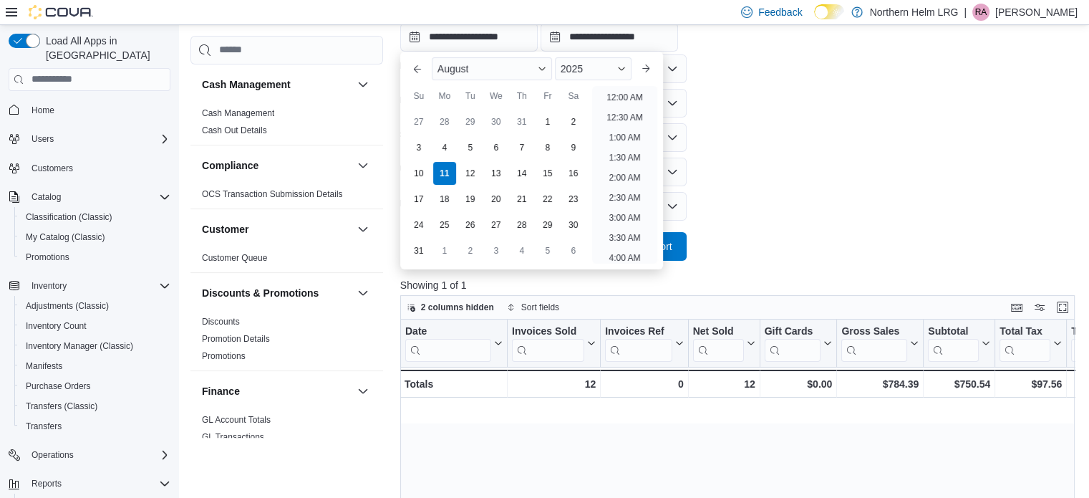
scroll to position [526, 0]
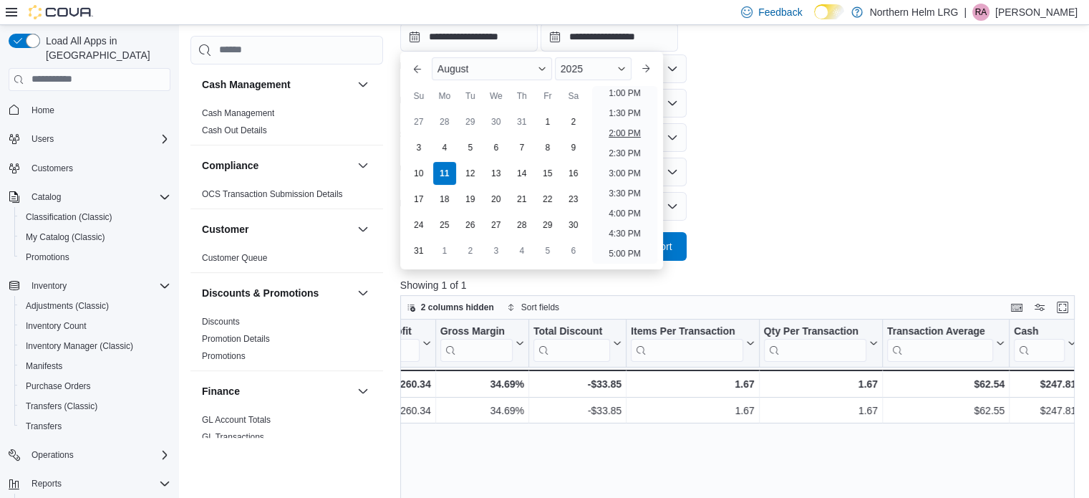
click at [613, 131] on li "2:00 PM" at bounding box center [625, 133] width 44 height 17
type input "**********"
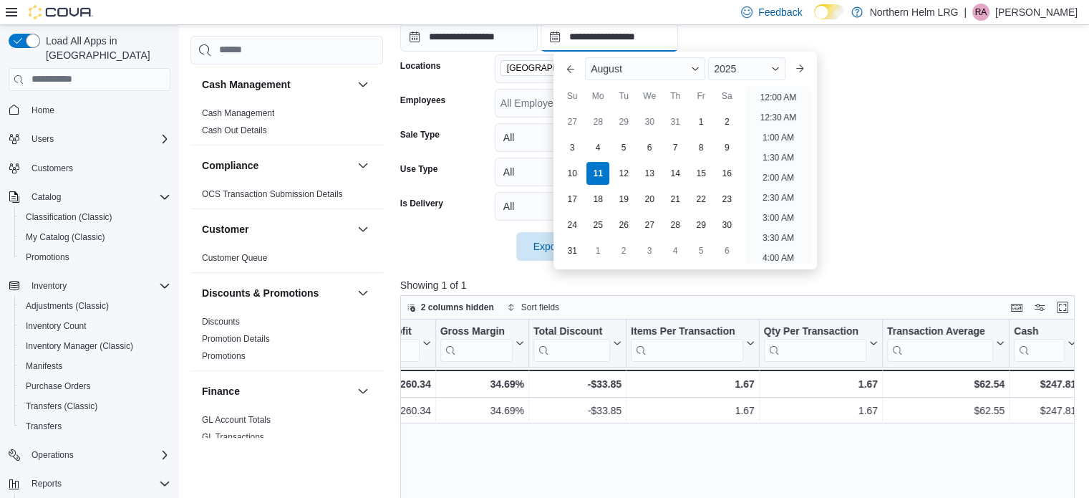
click at [647, 42] on input "**********" at bounding box center [609, 37] width 137 height 29
click at [774, 128] on li "4:00 PM" at bounding box center [779, 133] width 44 height 17
type input "**********"
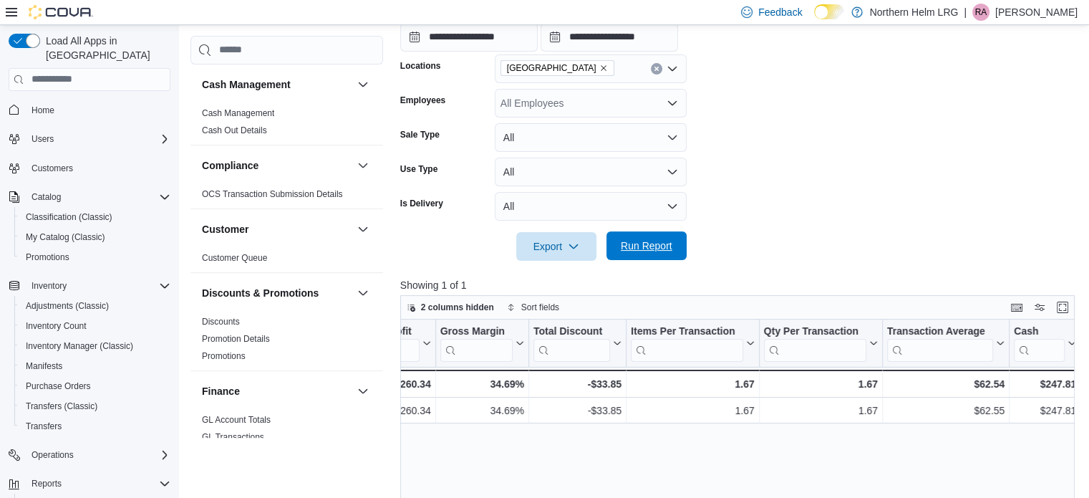
click at [638, 253] on span "Run Report" at bounding box center [646, 245] width 63 height 29
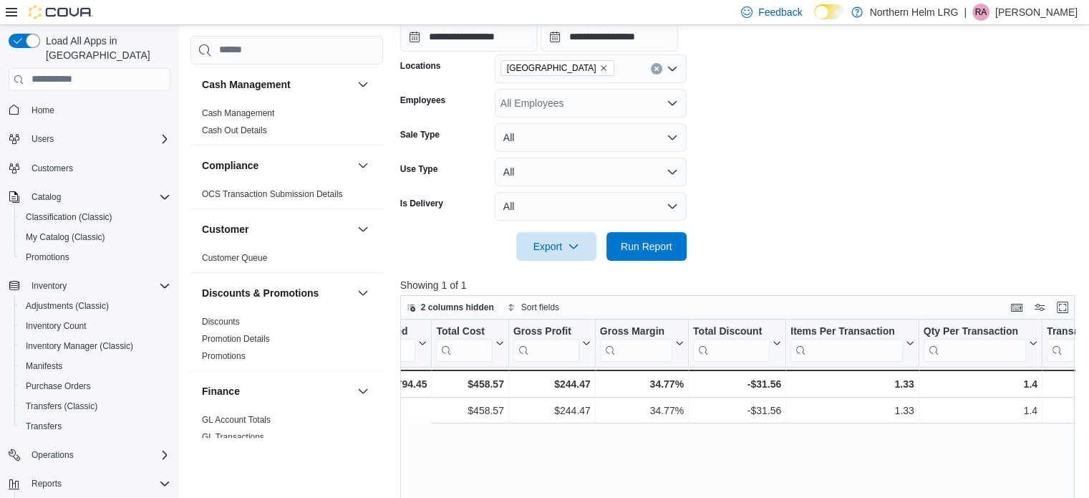
scroll to position [0, 899]
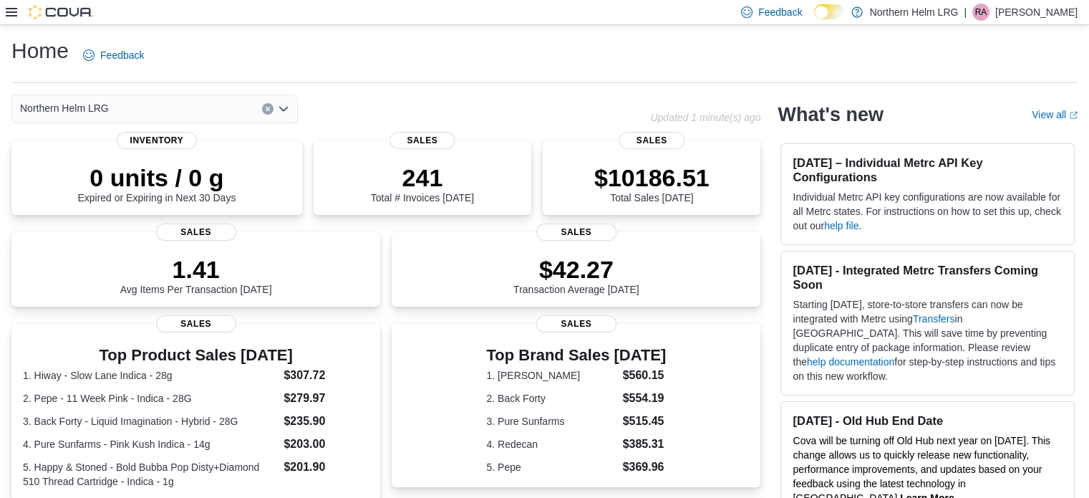
click at [6, 13] on icon at bounding box center [11, 11] width 11 height 11
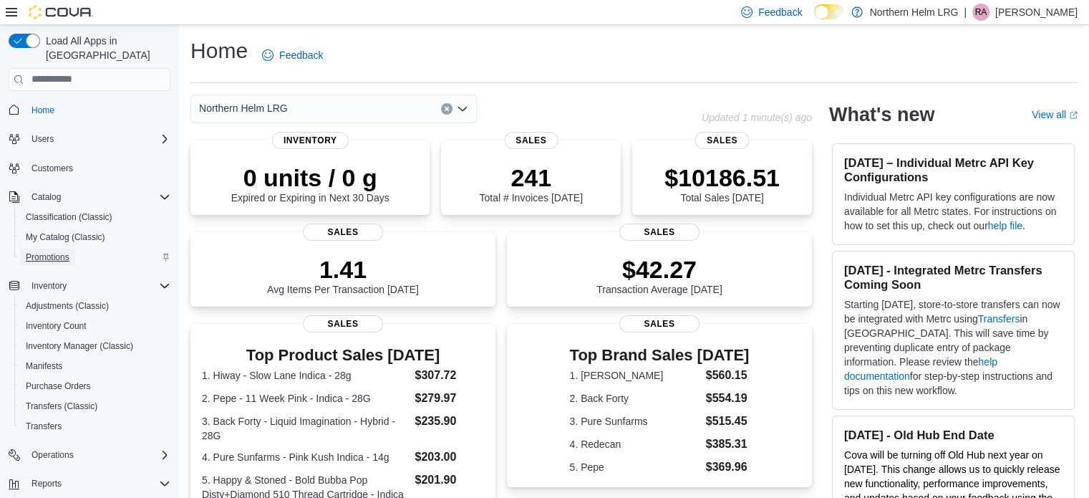
click at [39, 251] on span "Promotions" at bounding box center [48, 256] width 44 height 11
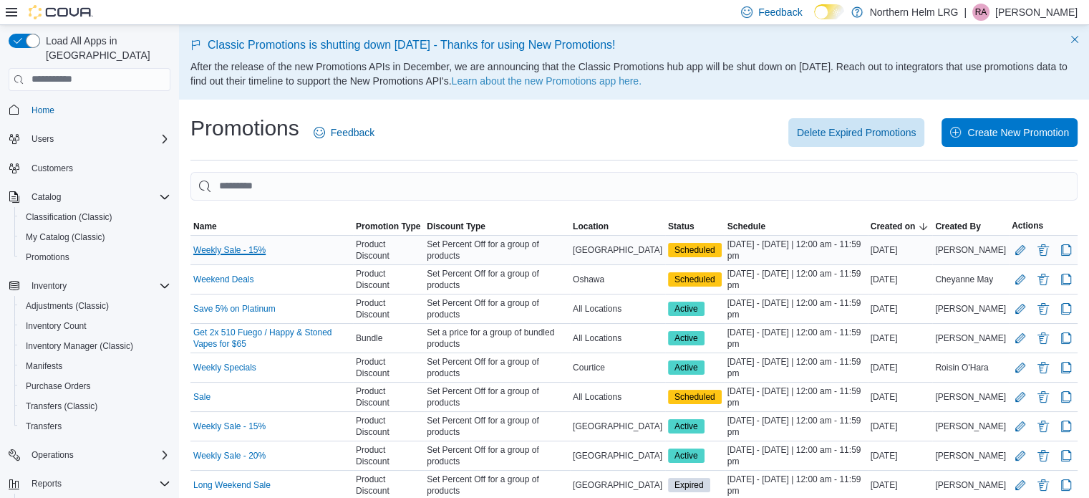
click at [247, 251] on link "Weekly Sale - 15%" at bounding box center [229, 249] width 72 height 11
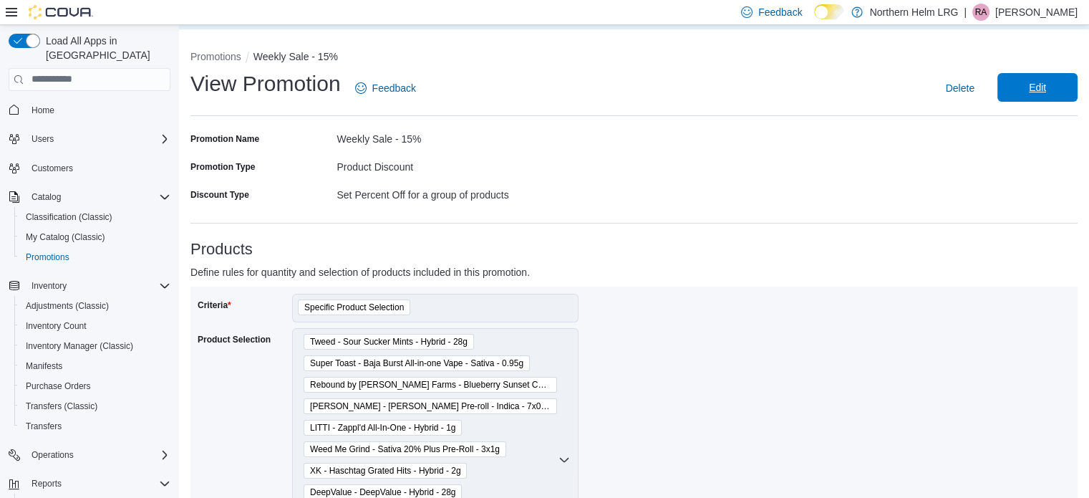
scroll to position [69, 0]
click at [1042, 83] on span "Edit" at bounding box center [1037, 89] width 17 height 14
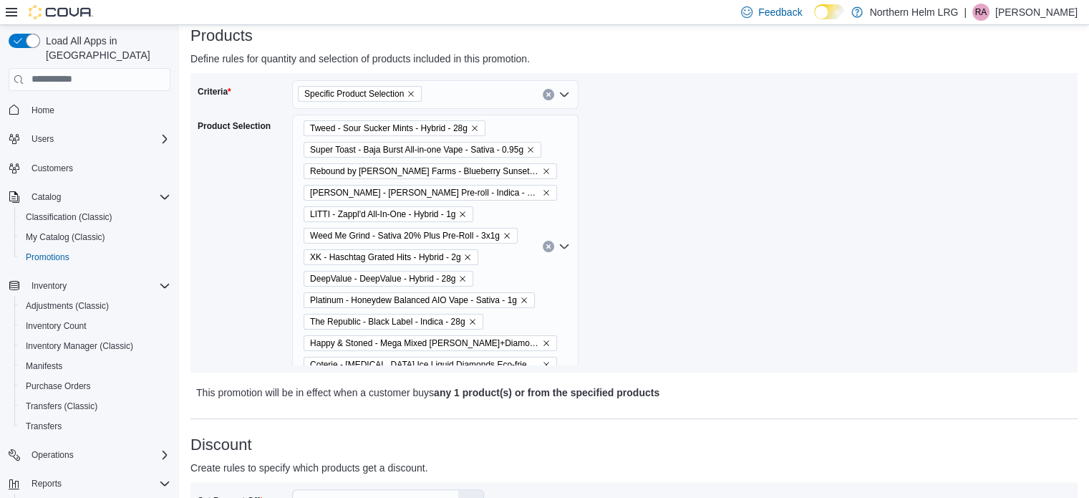
scroll to position [299, 0]
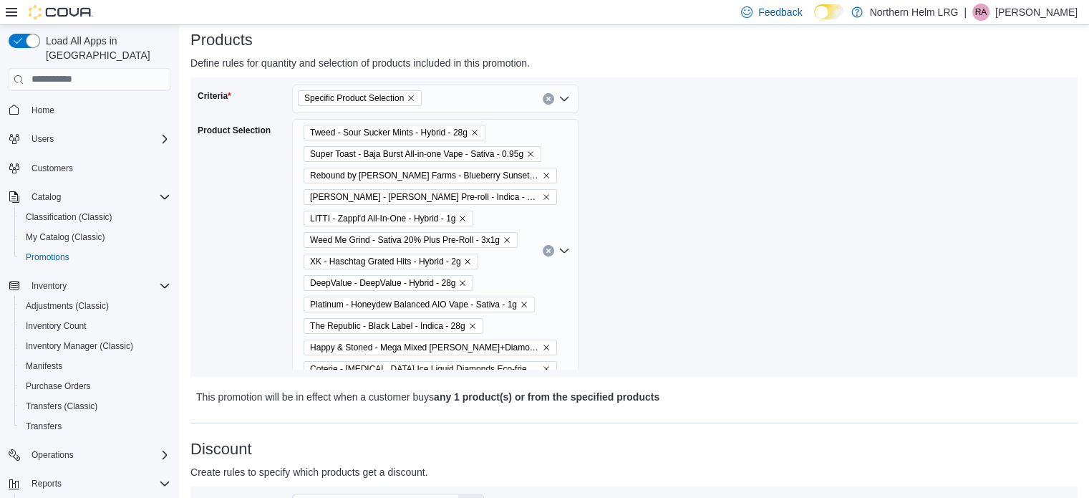
click at [549, 210] on div "Tweed - Sour Sucker Mints - Hybrid - 28g Super Toast - Baja Burst All-in-one Va…" at bounding box center [435, 250] width 286 height 263
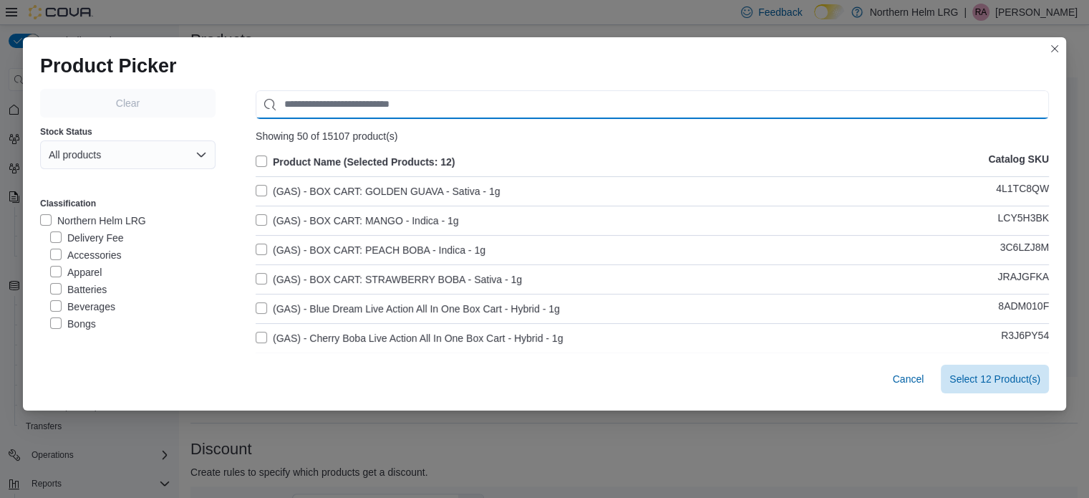
click at [460, 107] on input "Use aria labels when no actual label is in use" at bounding box center [652, 104] width 793 height 29
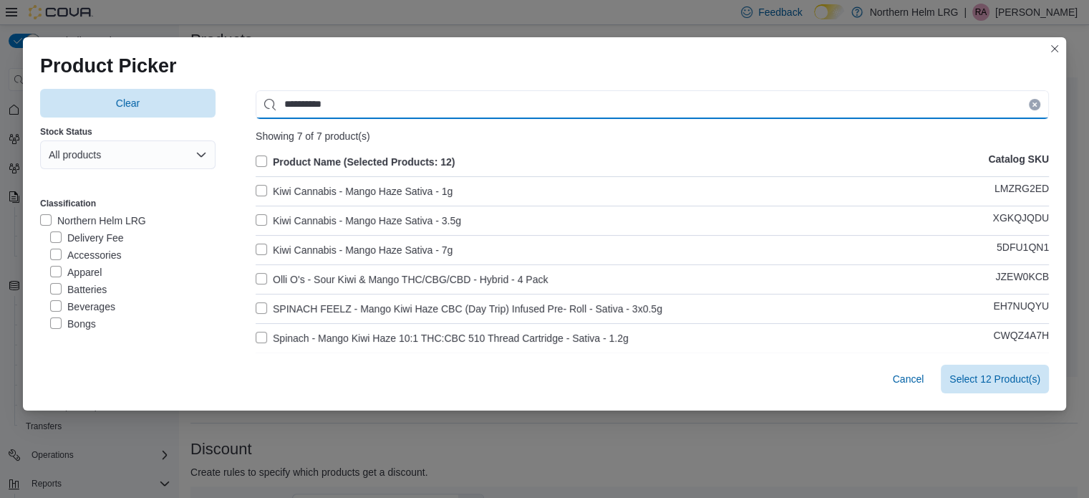
type input "**********"
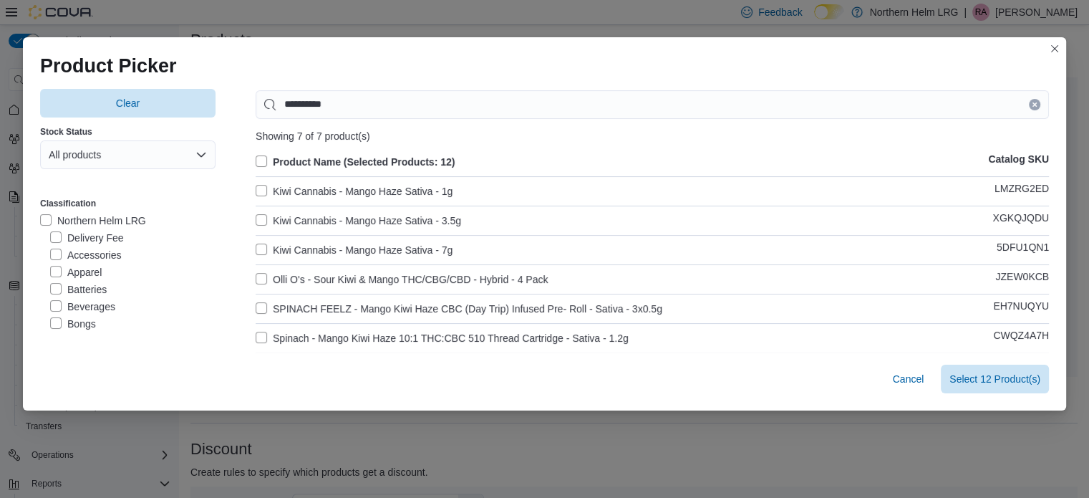
click at [451, 335] on label "Spinach - Mango Kiwi Haze 10:1 THC:CBC 510 Thread Cartridge - Sativa - 1.2g" at bounding box center [442, 337] width 373 height 17
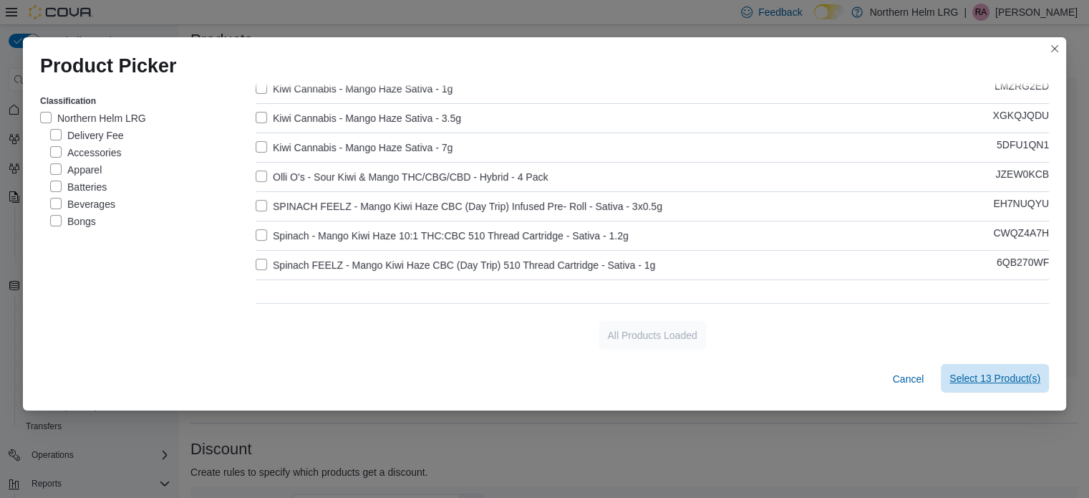
click at [987, 377] on span "Select 13 Product(s)" at bounding box center [994, 378] width 91 height 14
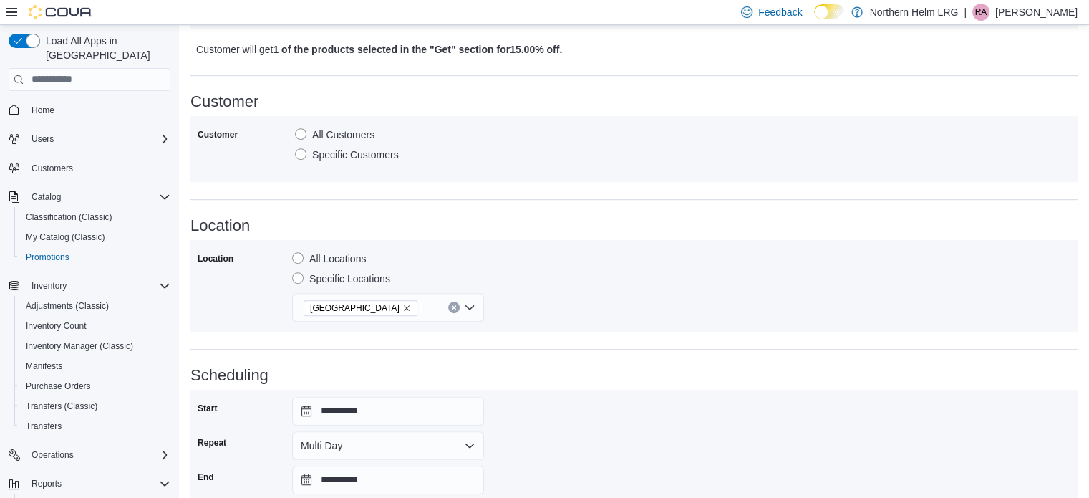
scroll to position [913, 0]
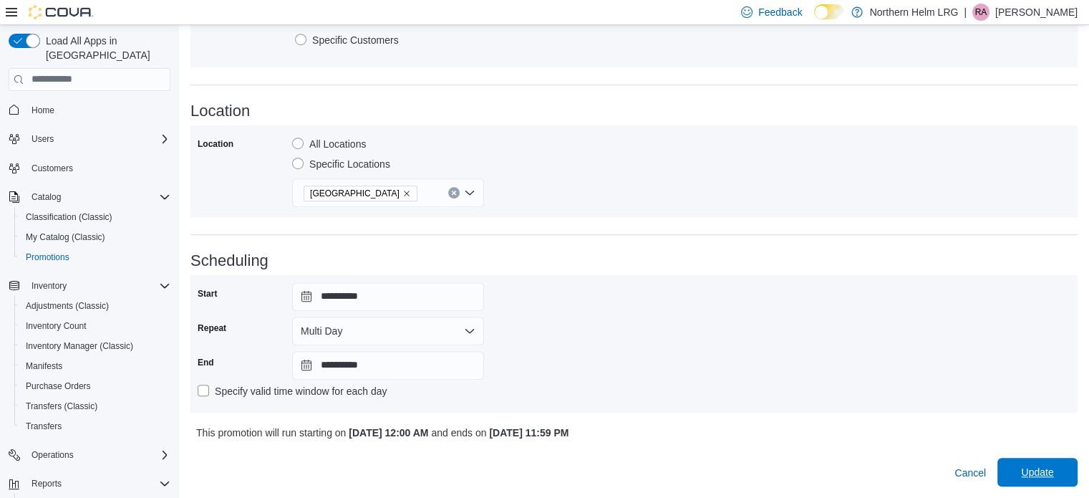
click at [1069, 473] on span "Update" at bounding box center [1037, 472] width 63 height 29
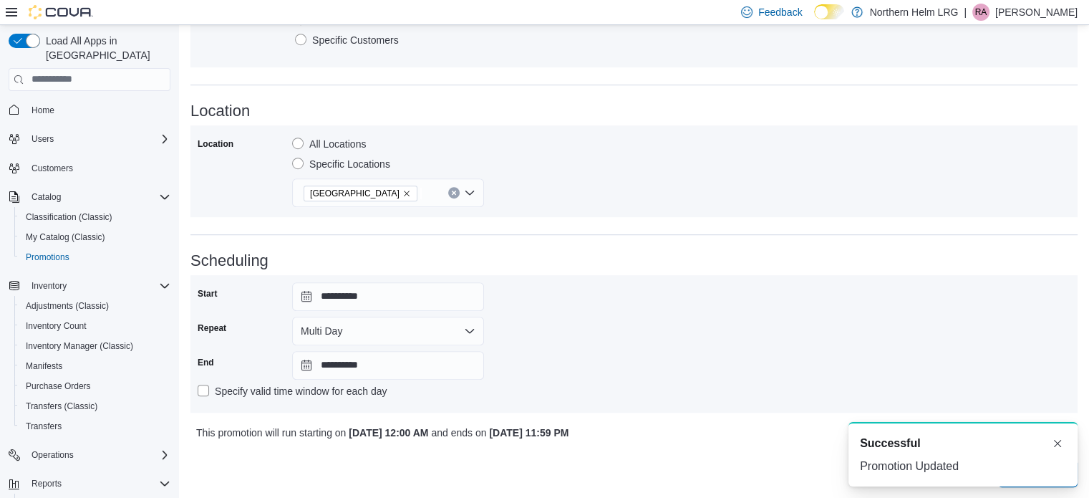
scroll to position [0, 0]
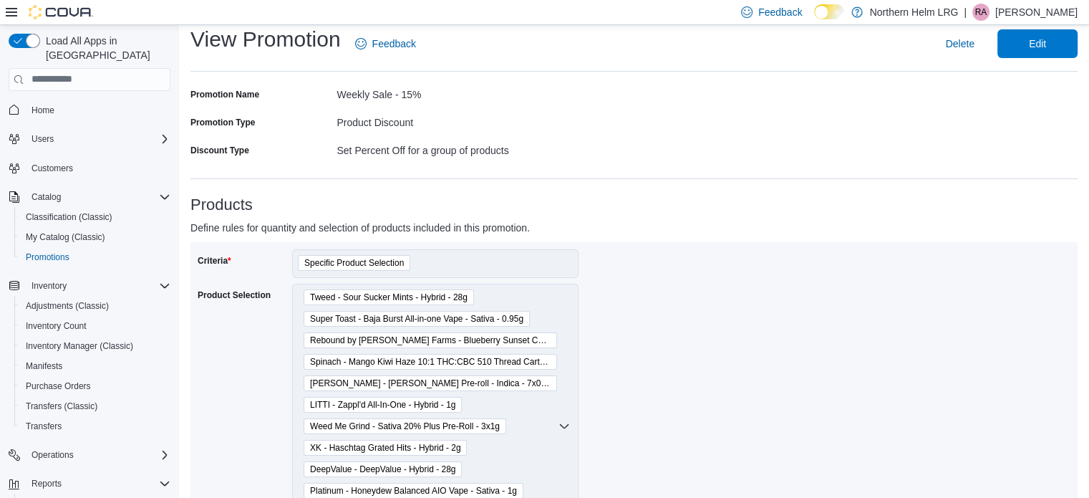
scroll to position [115, 0]
